Goal: Task Accomplishment & Management: Manage account settings

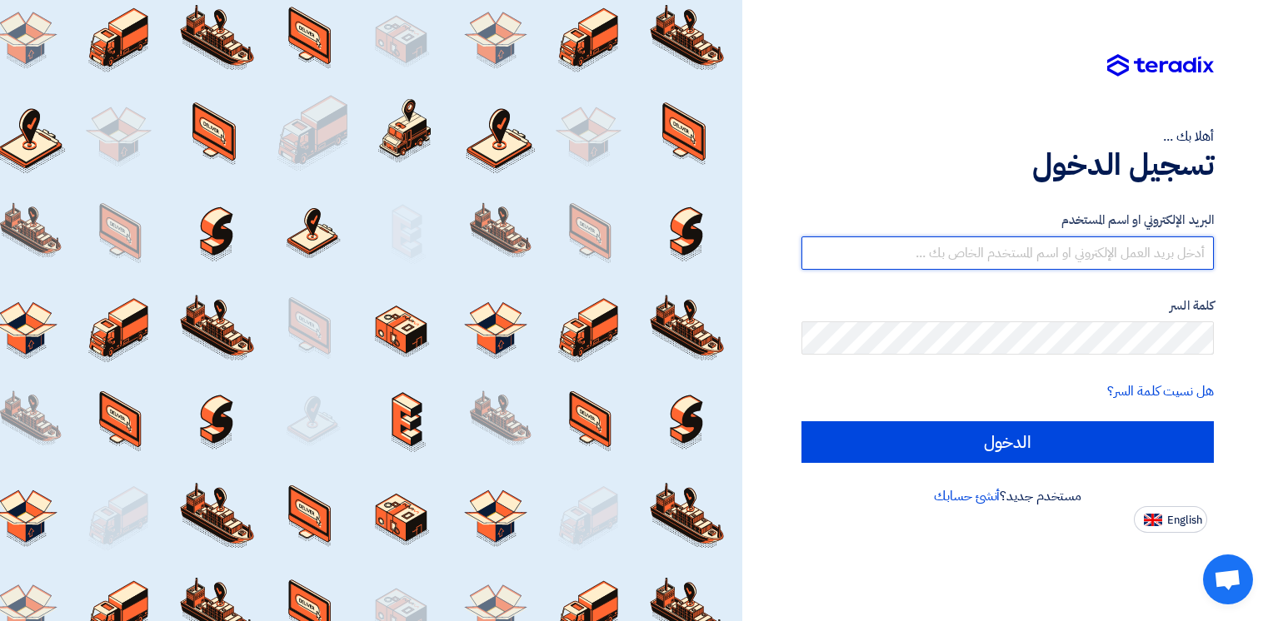
click at [961, 262] on input "text" at bounding box center [1007, 253] width 412 height 33
type input "[EMAIL_ADDRESS][DOMAIN_NAME]"
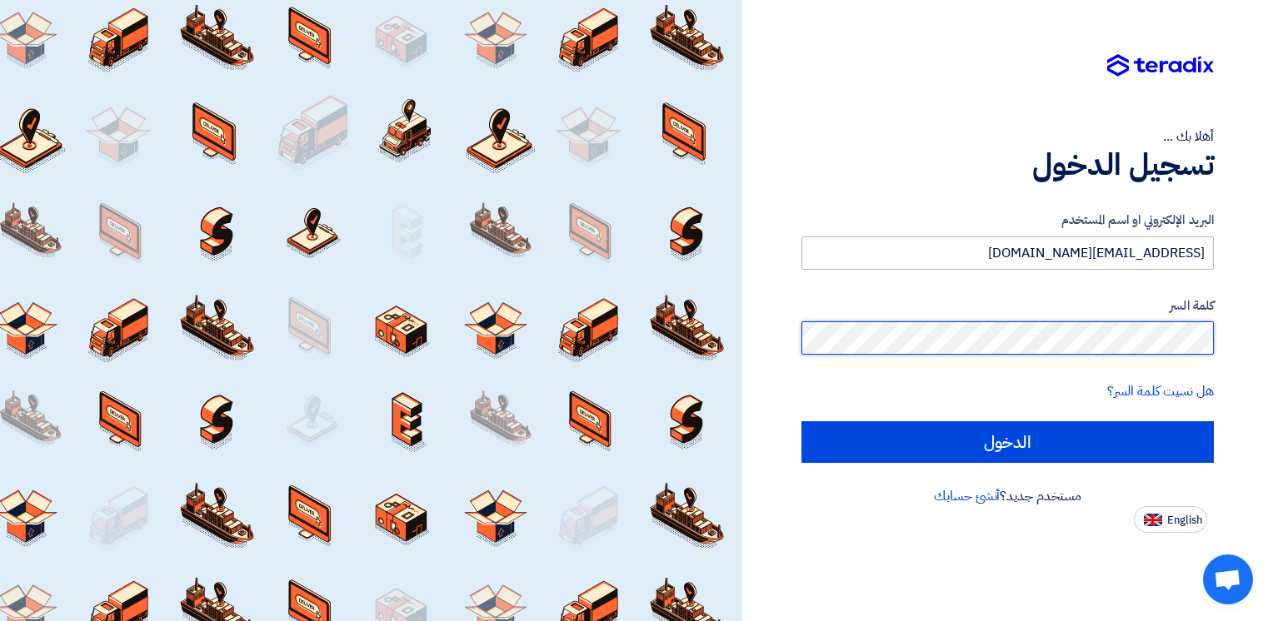
click at [801, 421] on input "الدخول" at bounding box center [1007, 442] width 412 height 42
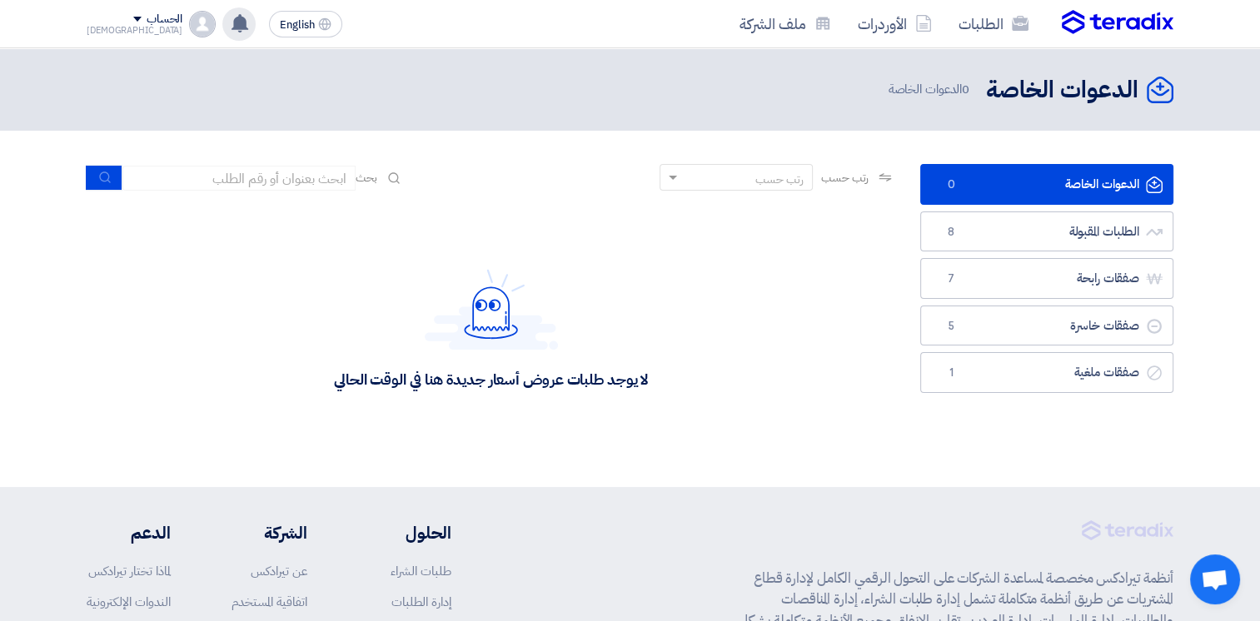
click at [231, 22] on icon at bounding box center [240, 23] width 18 height 18
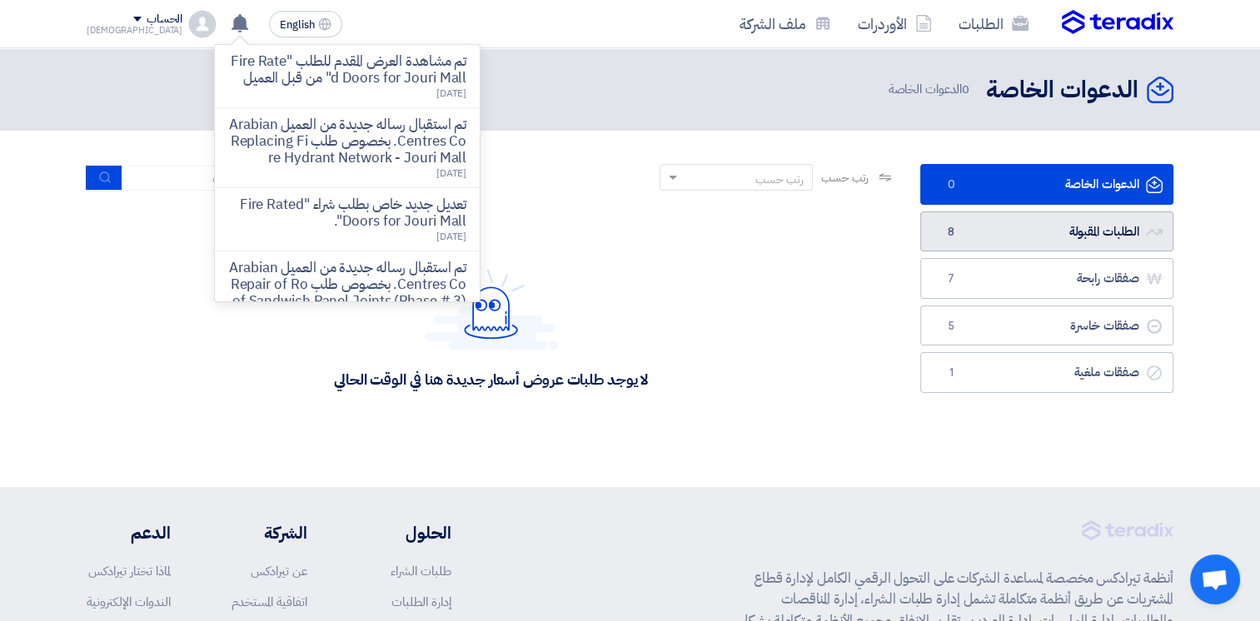
click at [999, 222] on link "الطلبات المقبولة الطلبات المقبولة 8" at bounding box center [1046, 232] width 253 height 41
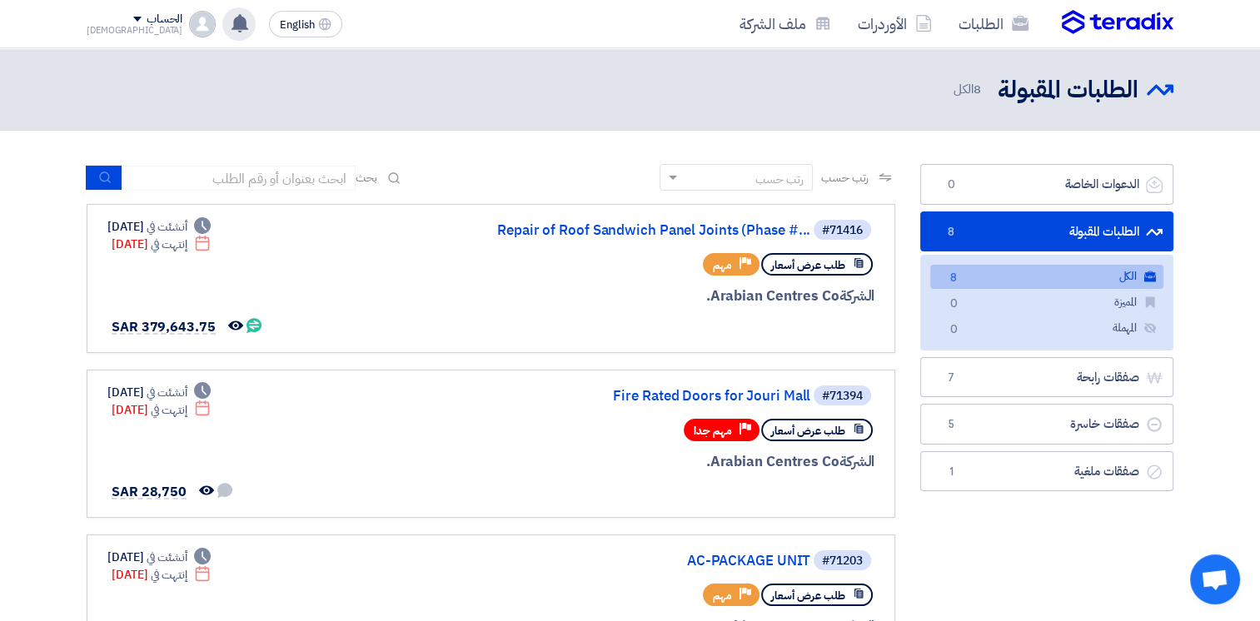
click at [231, 22] on icon at bounding box center [240, 23] width 18 height 18
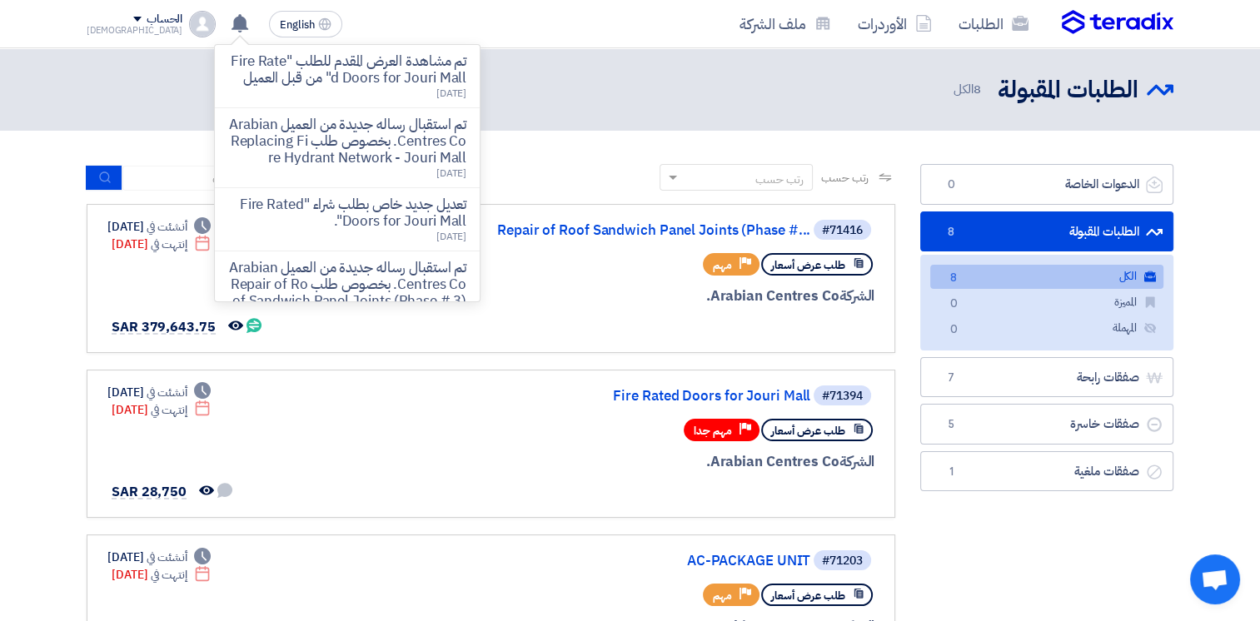
click at [555, 105] on div "الطلبات المقبولة الطلبات المقبولة 8 الكل" at bounding box center [630, 89] width 1087 height 32
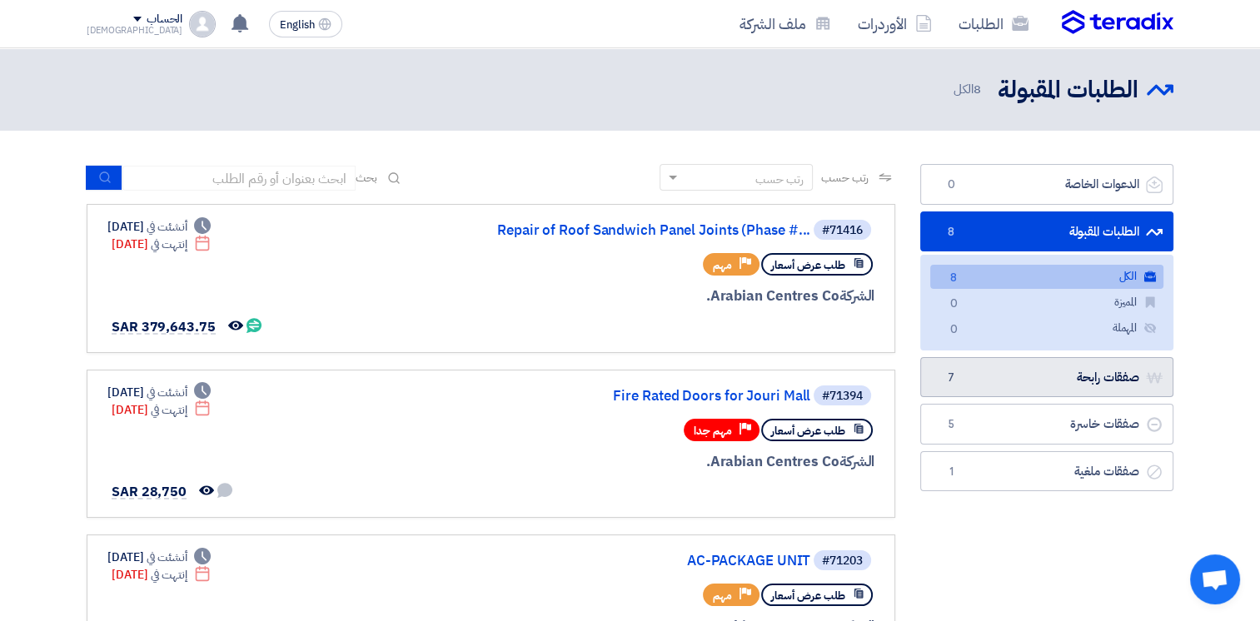
click at [1089, 388] on link "صفقات رابحة صفقات رابحة 7" at bounding box center [1046, 377] width 253 height 41
